Goal: Information Seeking & Learning: Learn about a topic

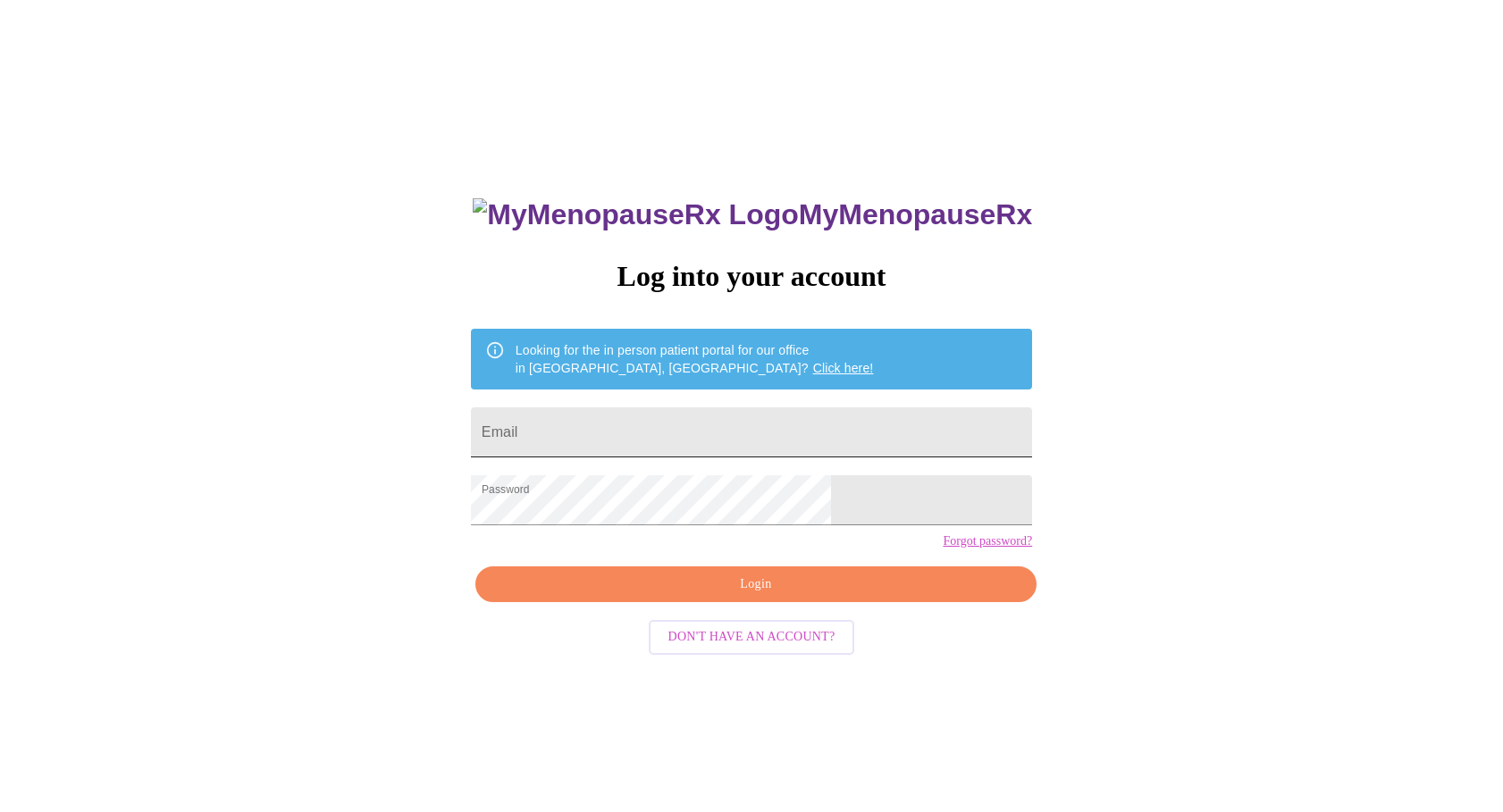
click at [623, 423] on input "Email" at bounding box center [752, 433] width 561 height 50
type input "shanashelby@gmail.com"
click at [758, 596] on span "Login" at bounding box center [756, 585] width 520 height 22
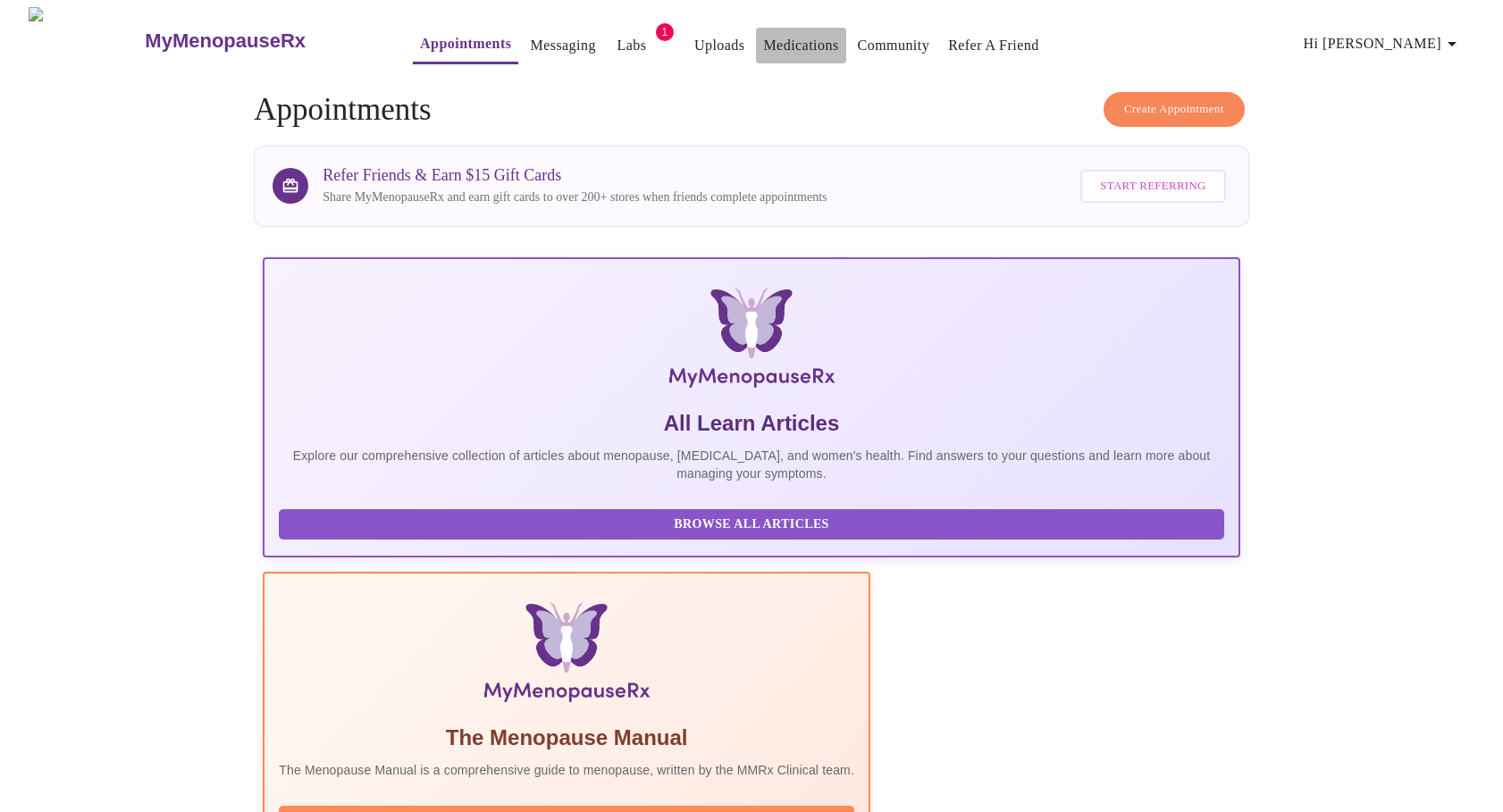
click at [763, 41] on link "Medications" at bounding box center [801, 45] width 75 height 25
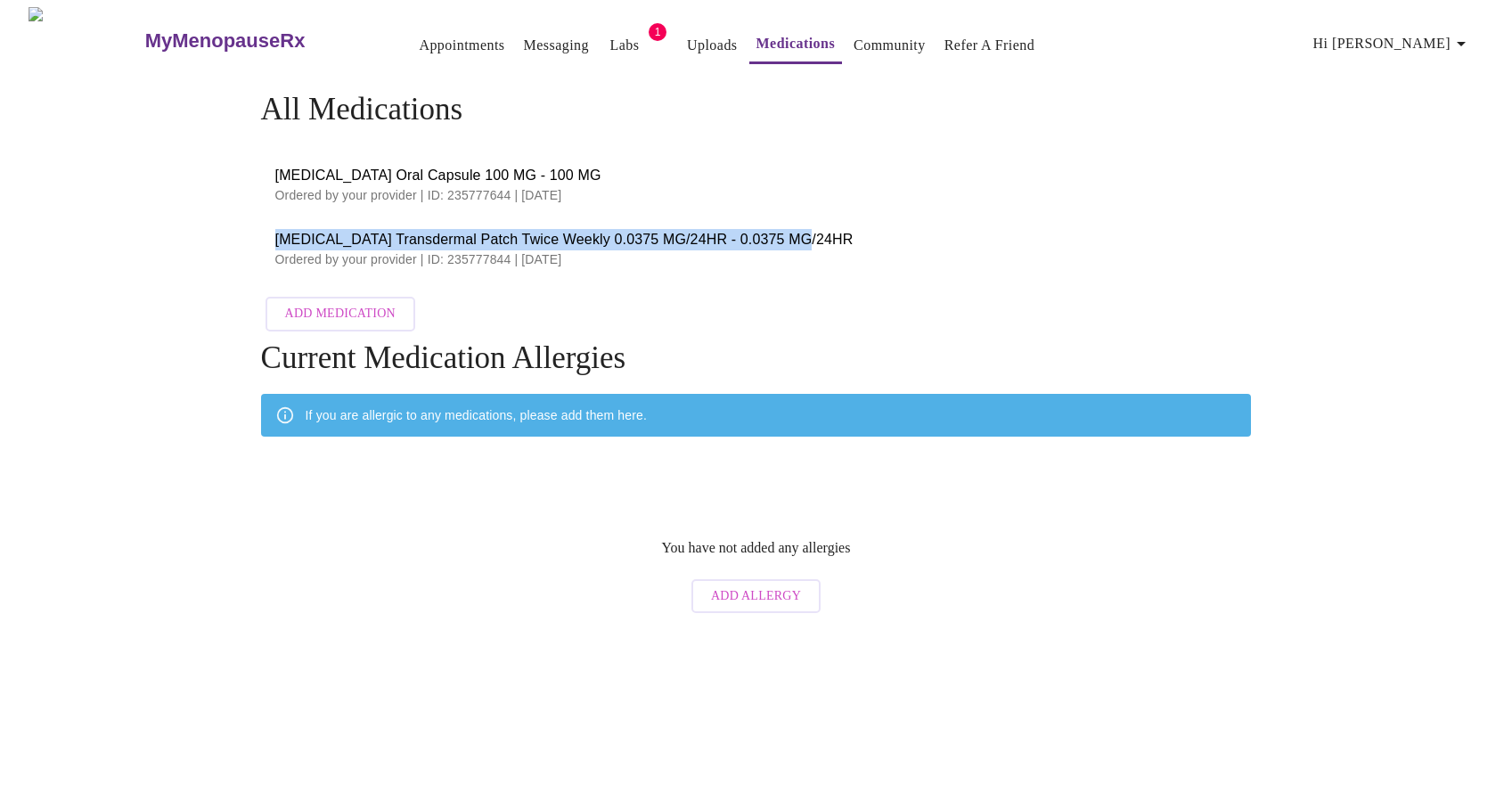
drag, startPoint x: 264, startPoint y: 231, endPoint x: 789, endPoint y: 220, distance: 525.1
click at [789, 220] on li "Estradiol Transdermal Patch Twice Weekly 0.0375 MG/24HR - 0.0375 MG/24HR Ordere…" at bounding box center [756, 248] width 991 height 64
copy span "Estradiol Transdermal Patch Twice Weekly 0.0375 MG/24HR - 0.0375 MG/24HR"
